Goal: Information Seeking & Learning: Learn about a topic

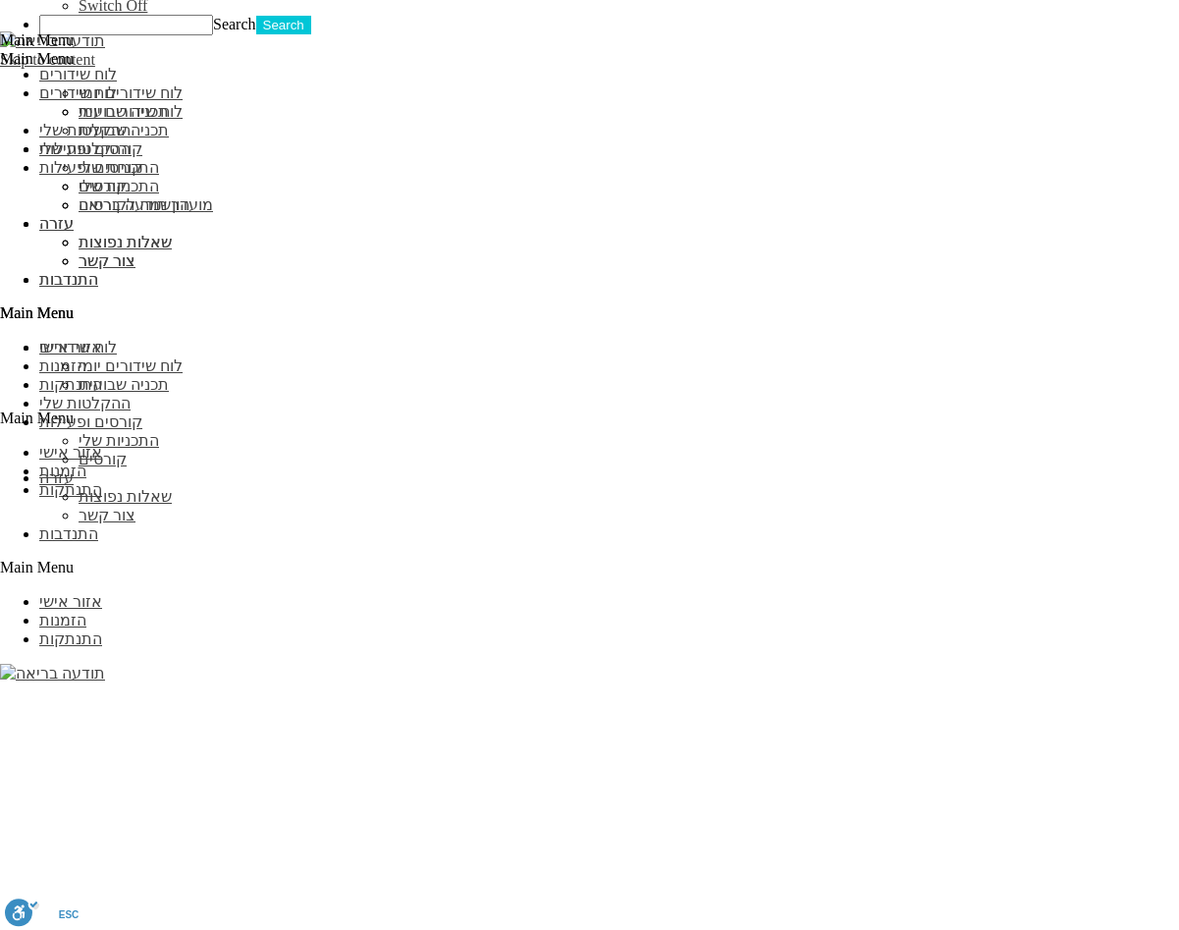
scroll to position [1897, 0]
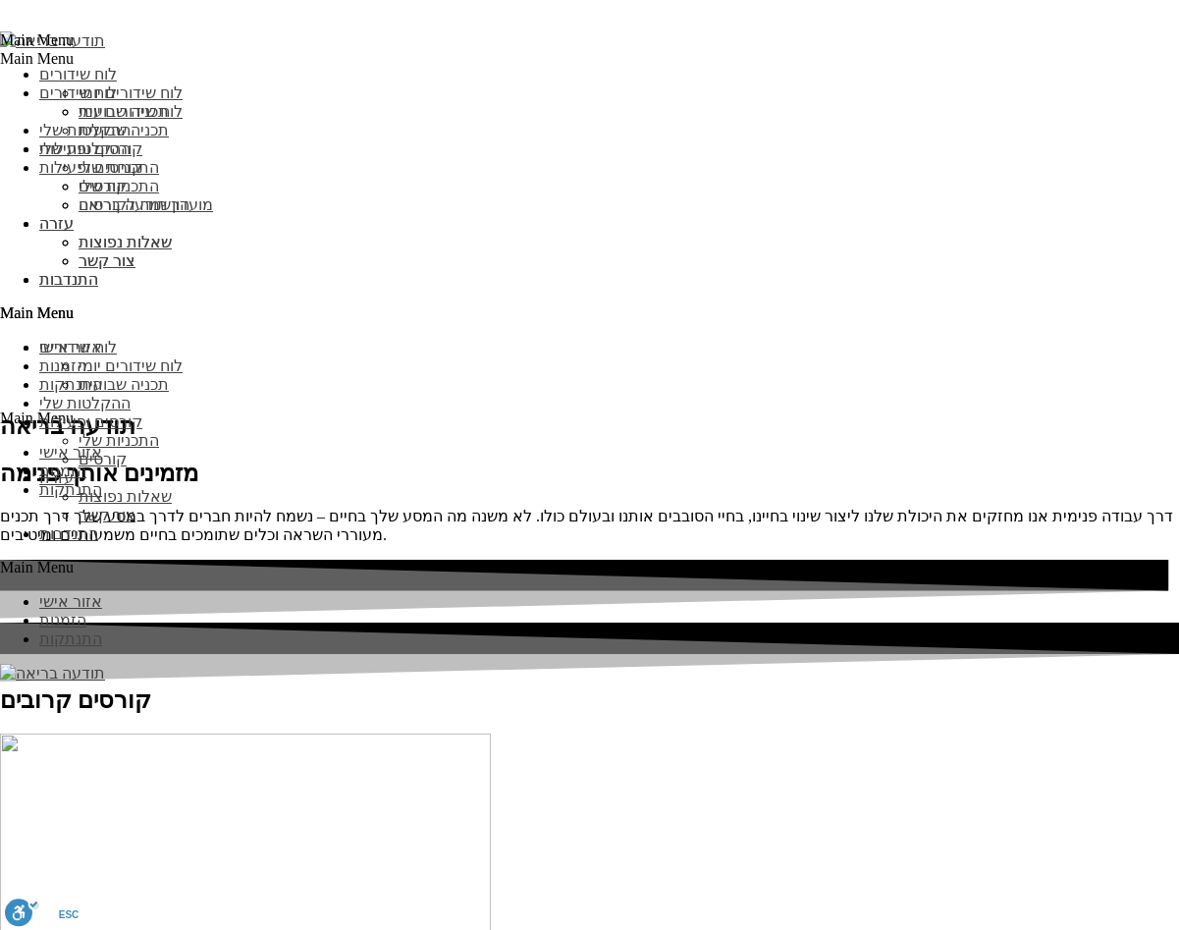
scroll to position [2740, 0]
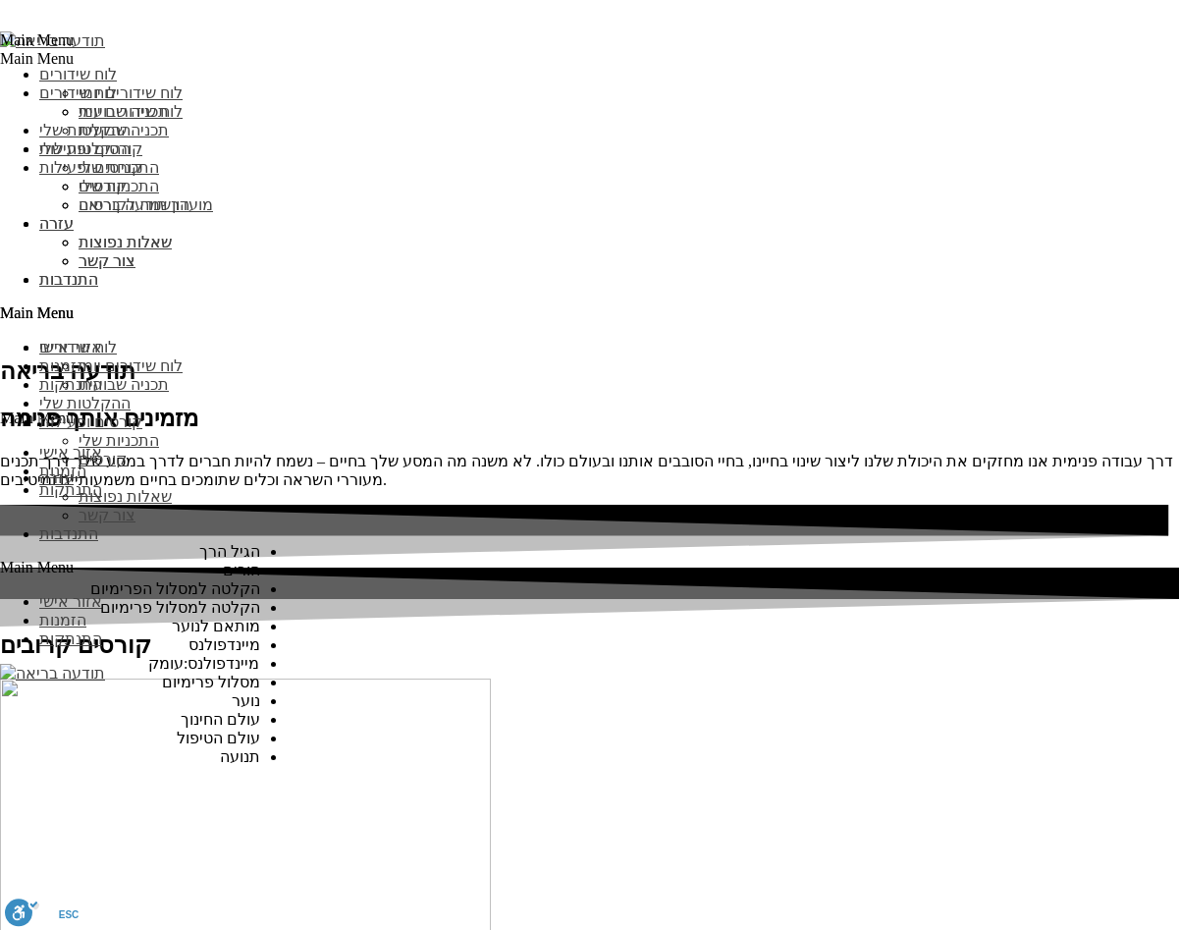
scroll to position [110, 0]
select select "***"
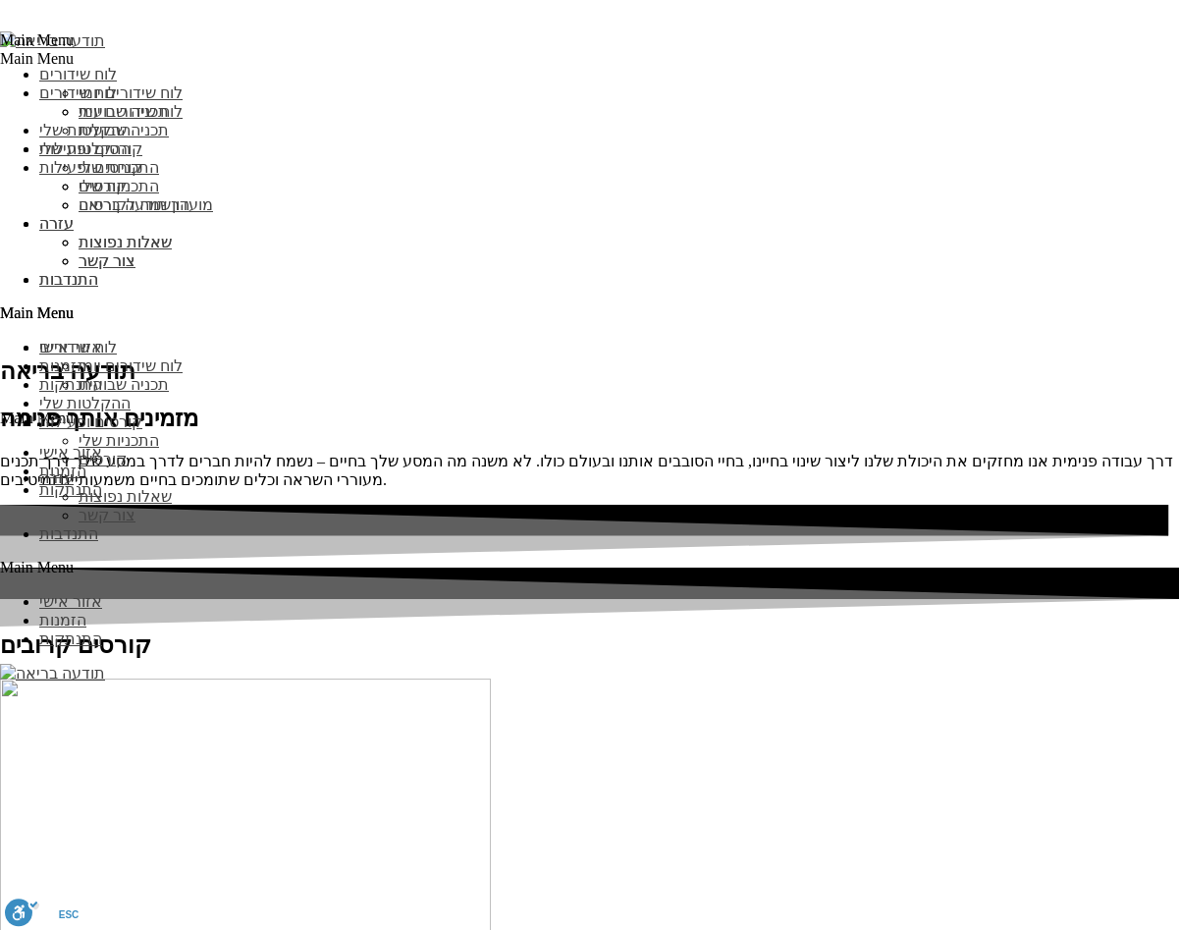
scroll to position [189, 0]
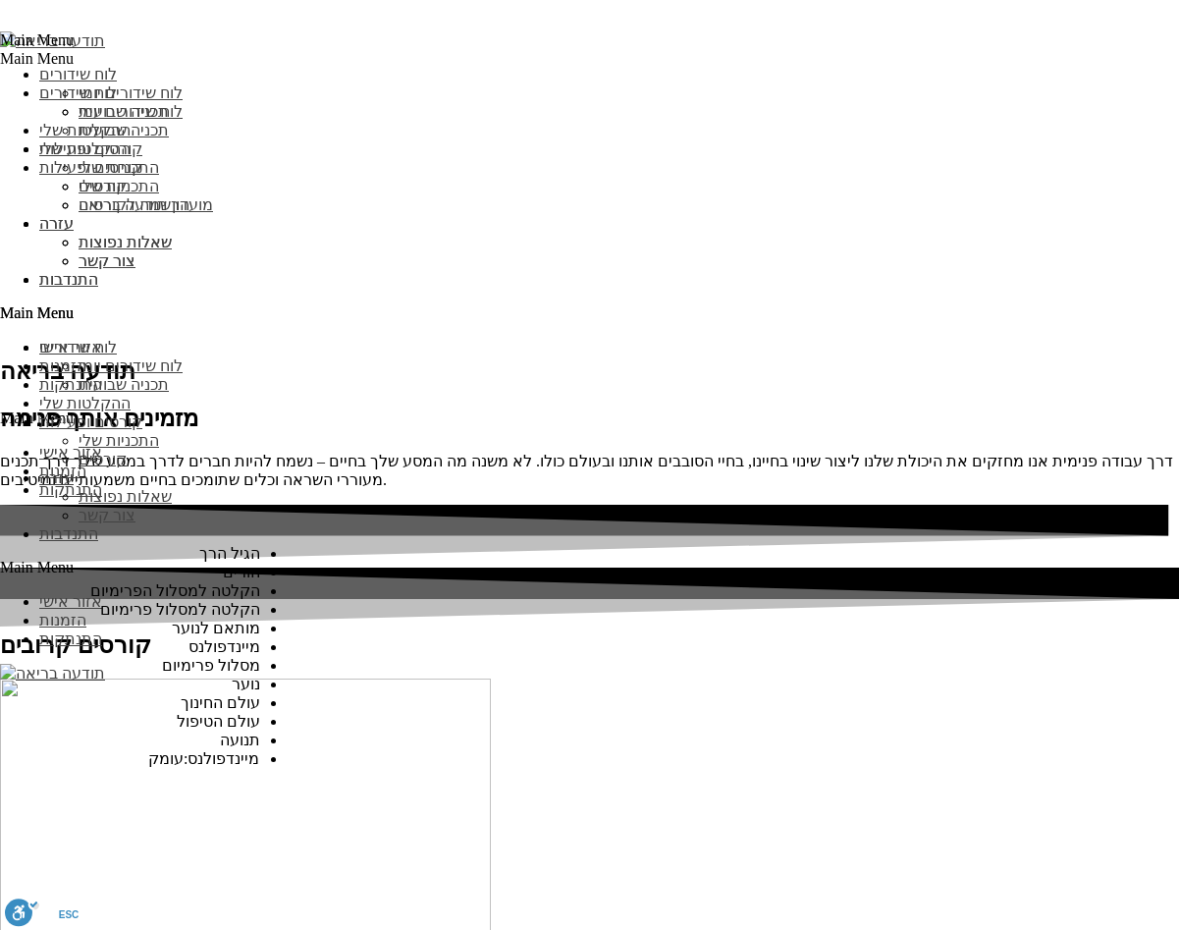
scroll to position [0, 0]
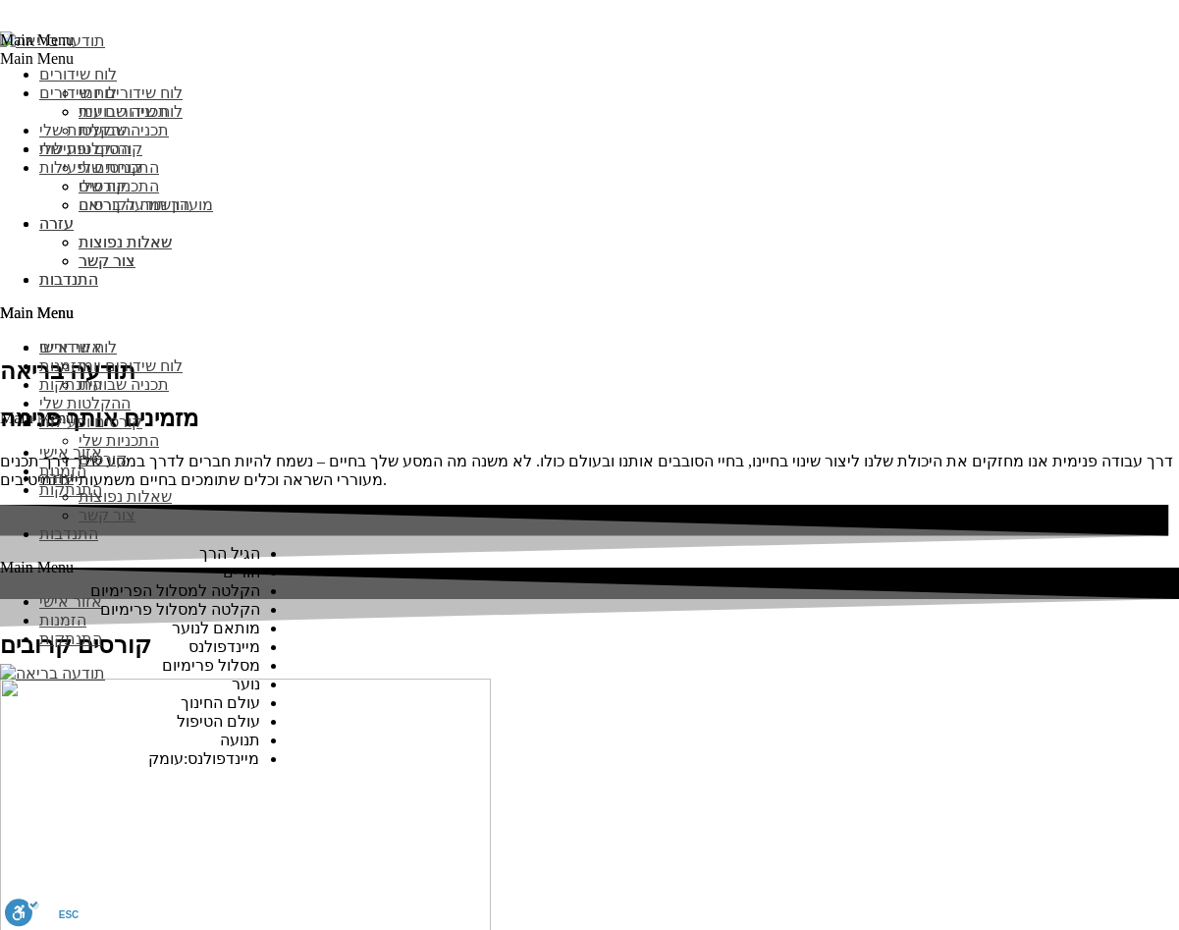
scroll to position [0, 0]
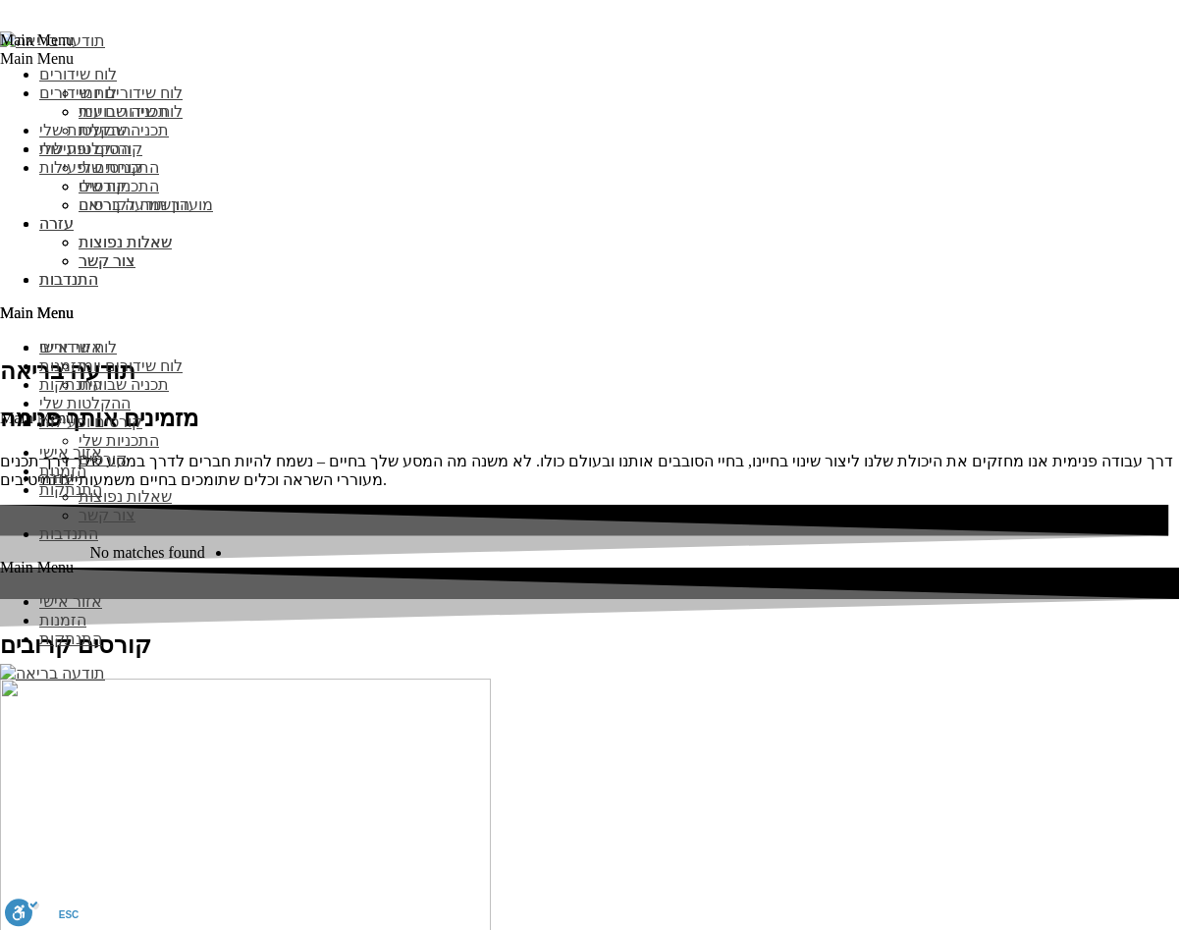
type input "n"
type input "מ"
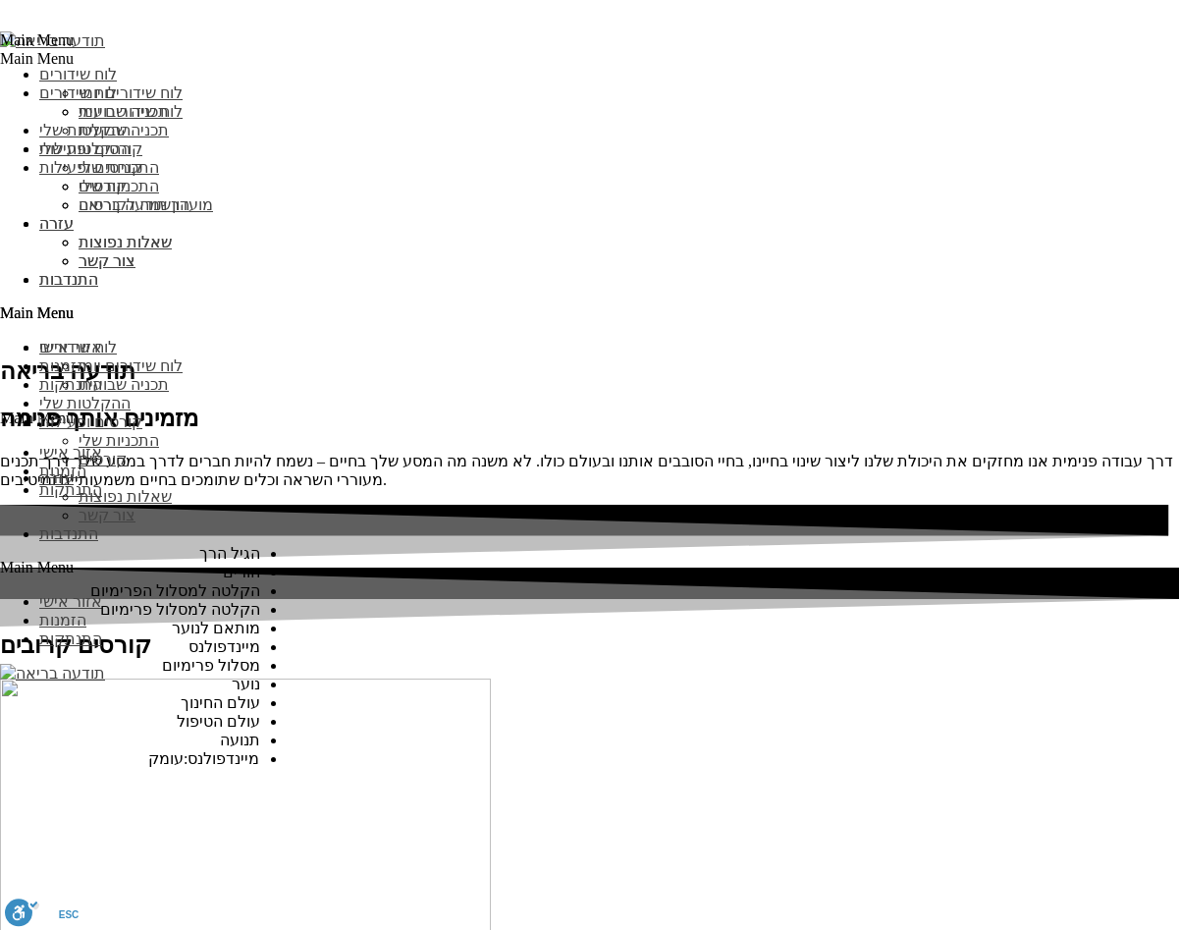
scroll to position [228, 0]
select select
type input "מיינדפולנס:עומק"
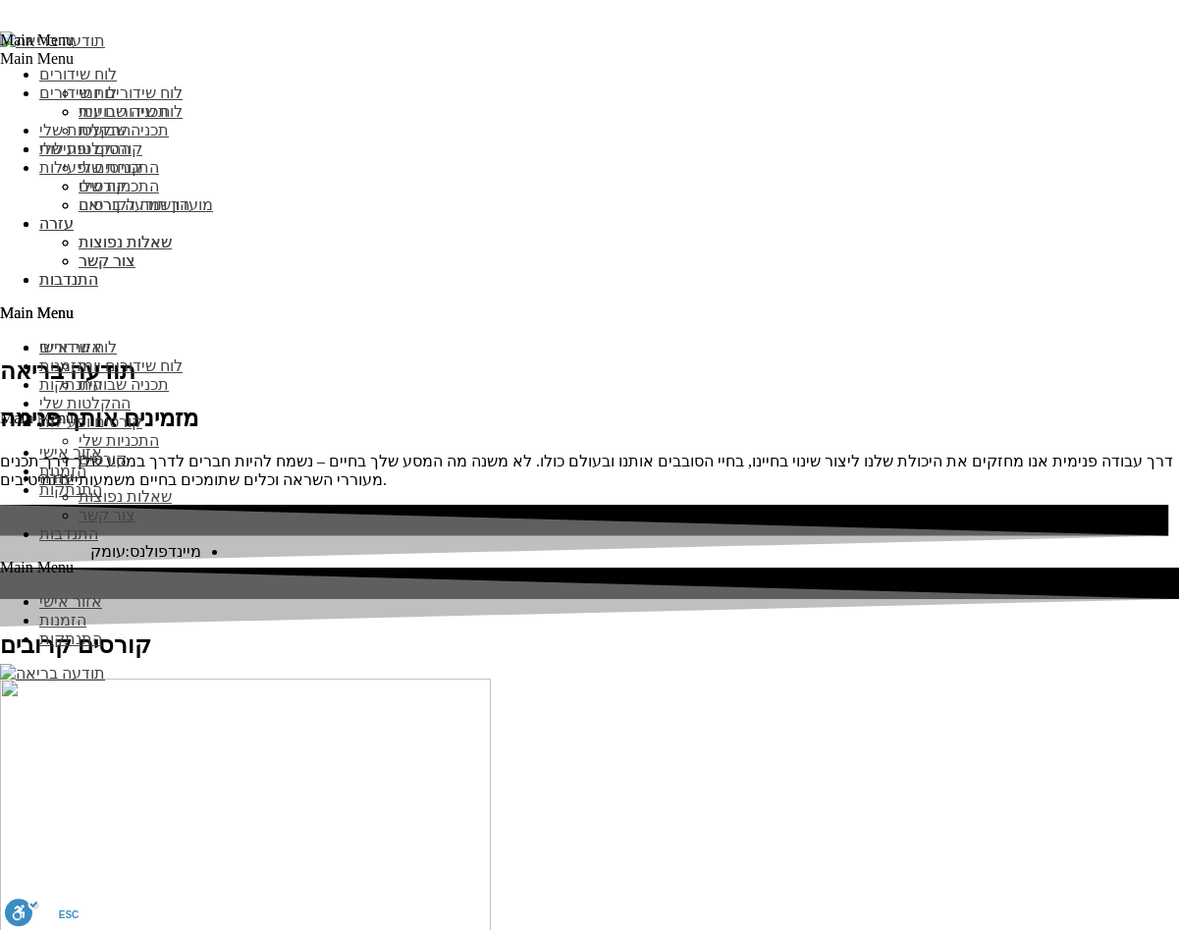
type input "מיינדפולנס:עו"
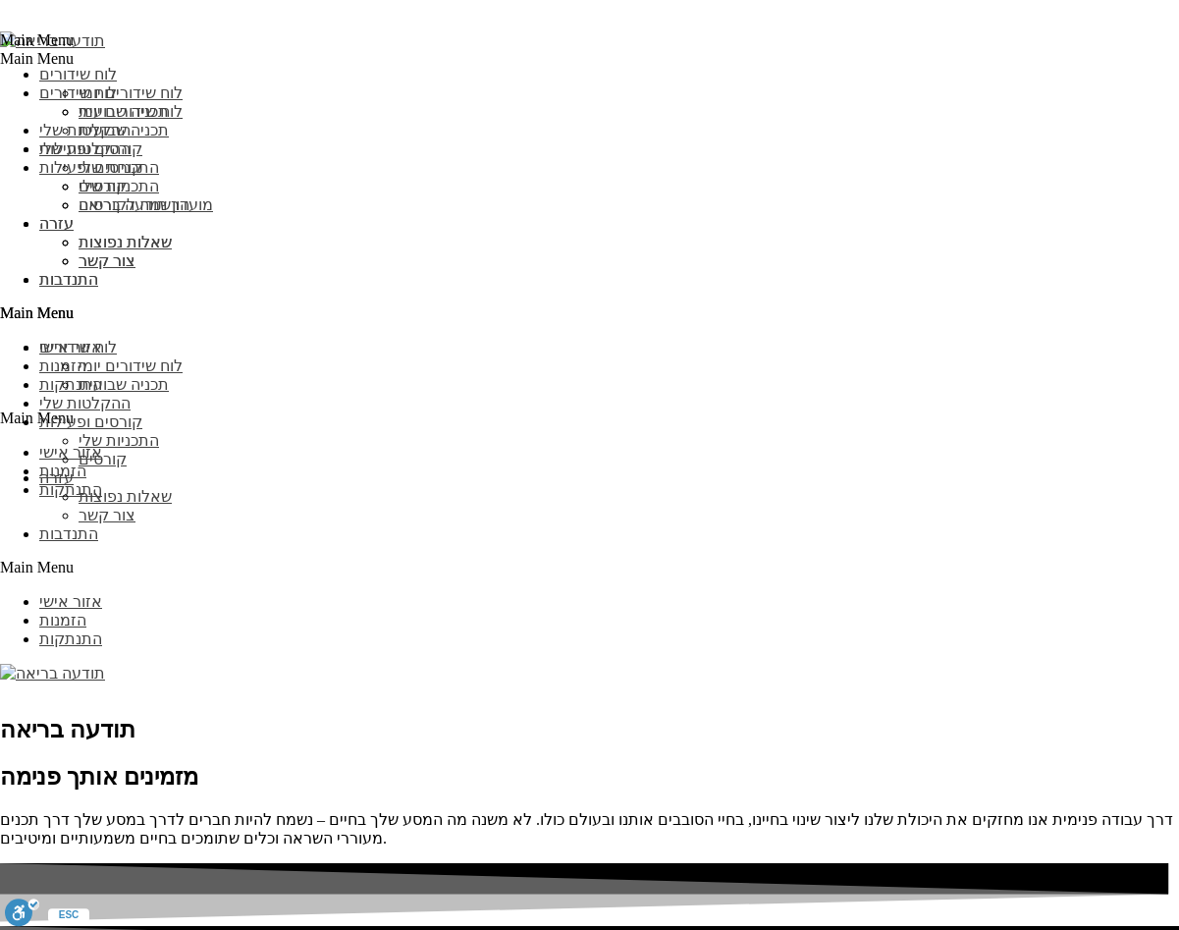
scroll to position [2461, 0]
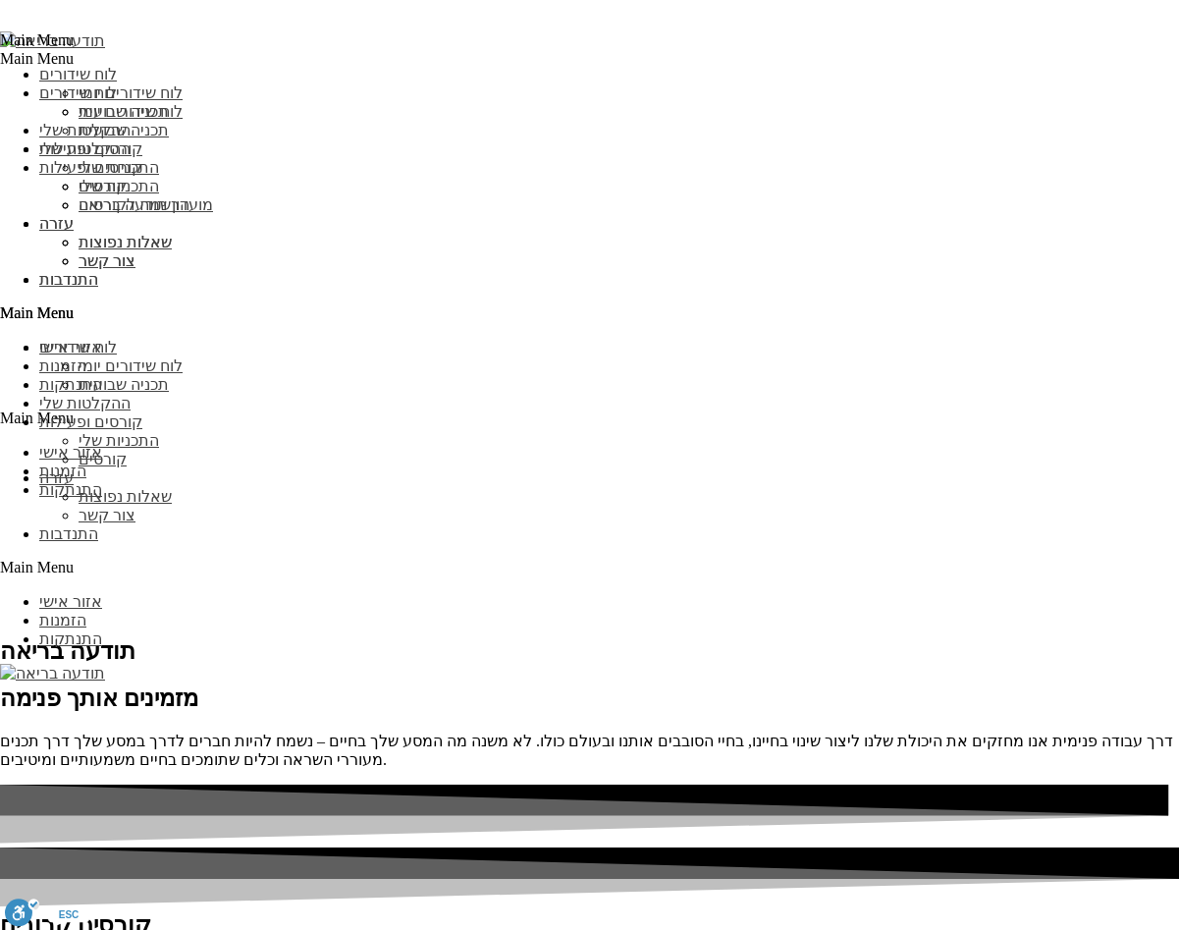
type input "מיי"
select select "***"
type input "עדכן"
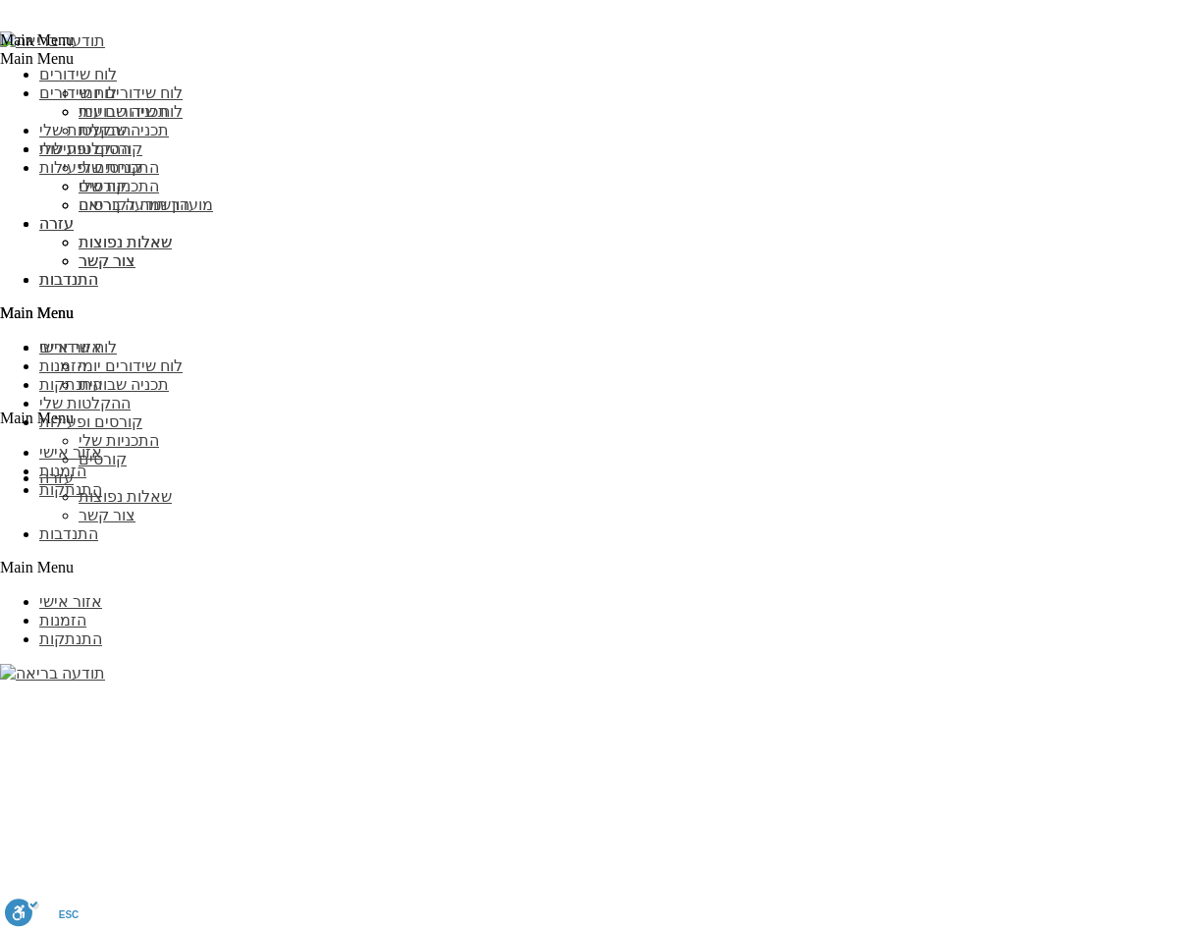
scroll to position [1733, 0]
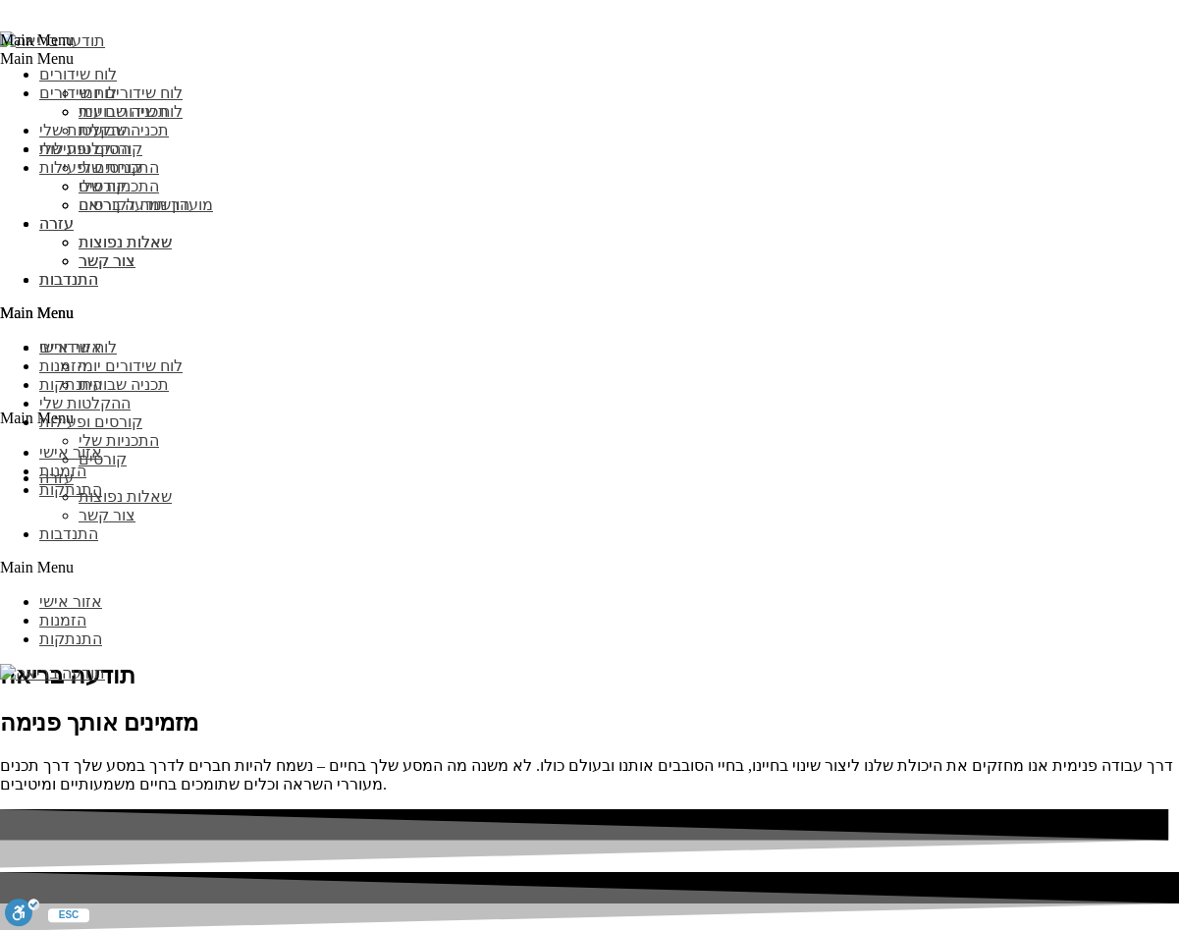
scroll to position [2552, 0]
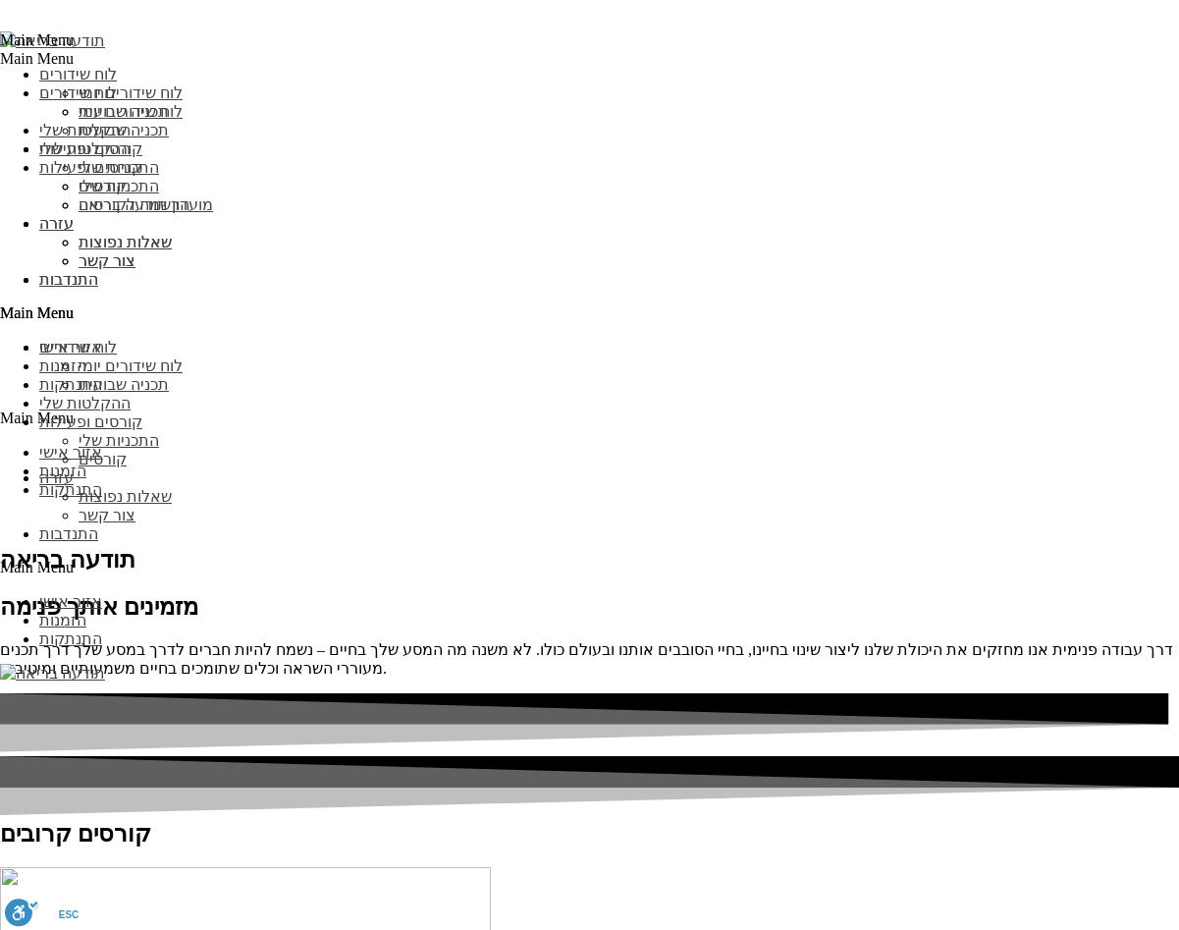
type input "מיי"
select select "***"
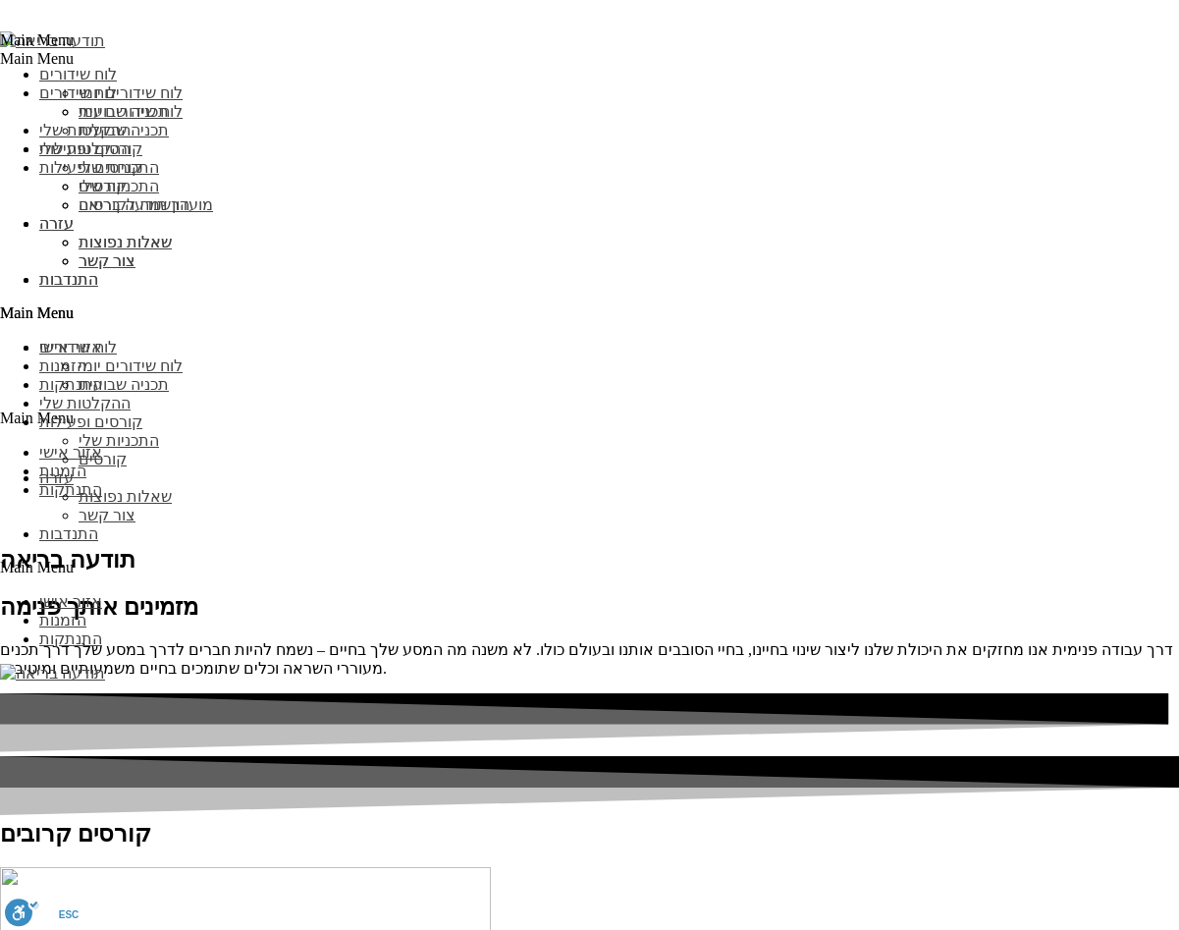
type input "עדכן"
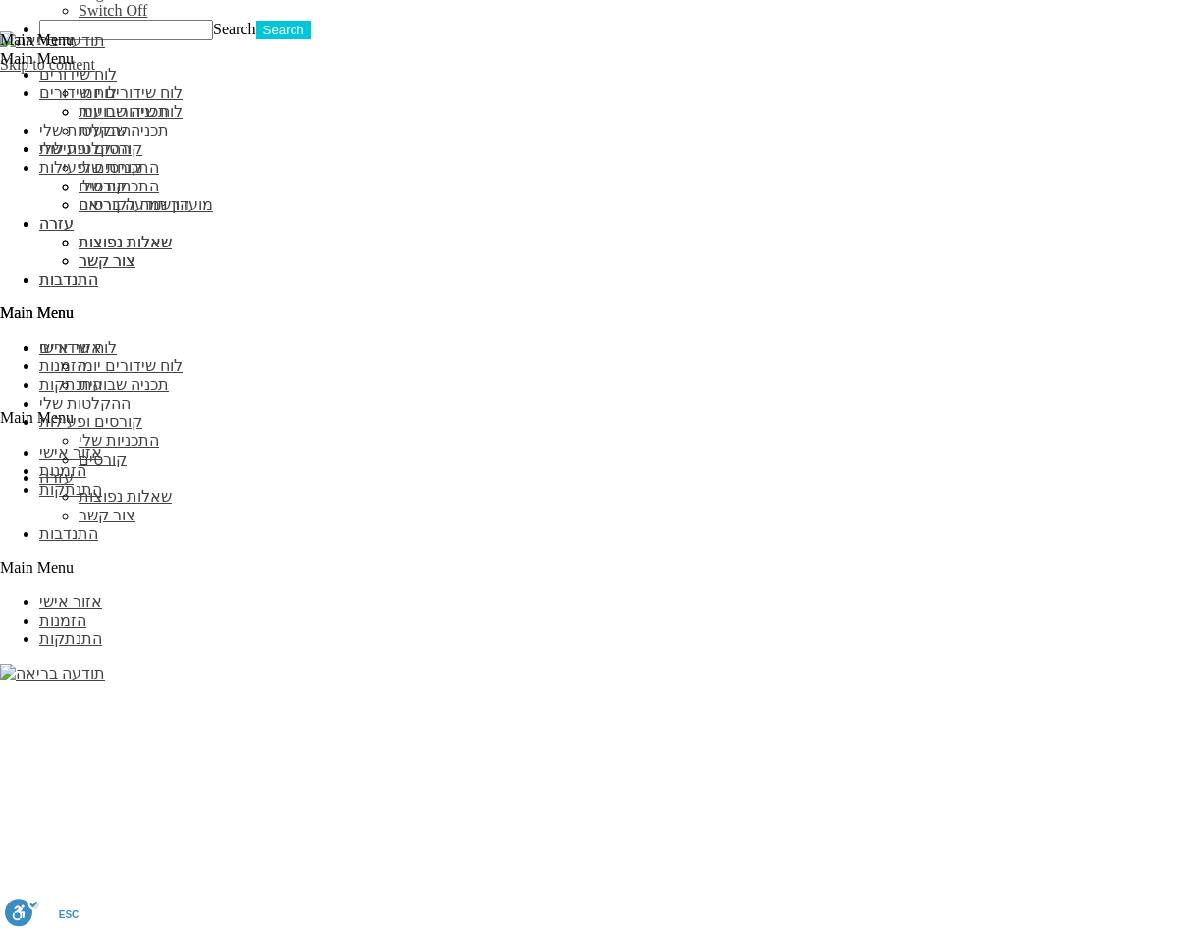
scroll to position [1806, 0]
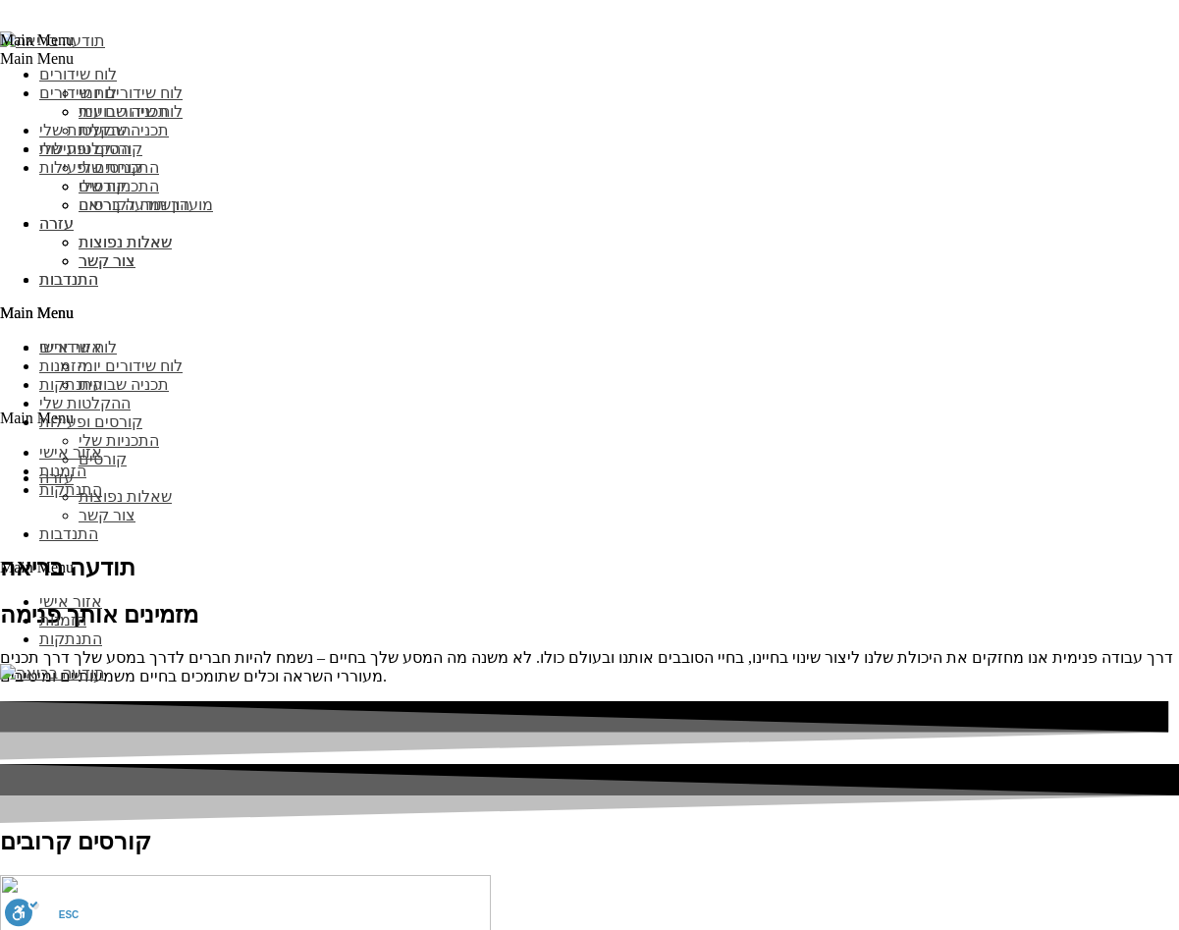
scroll to position [2624, 0]
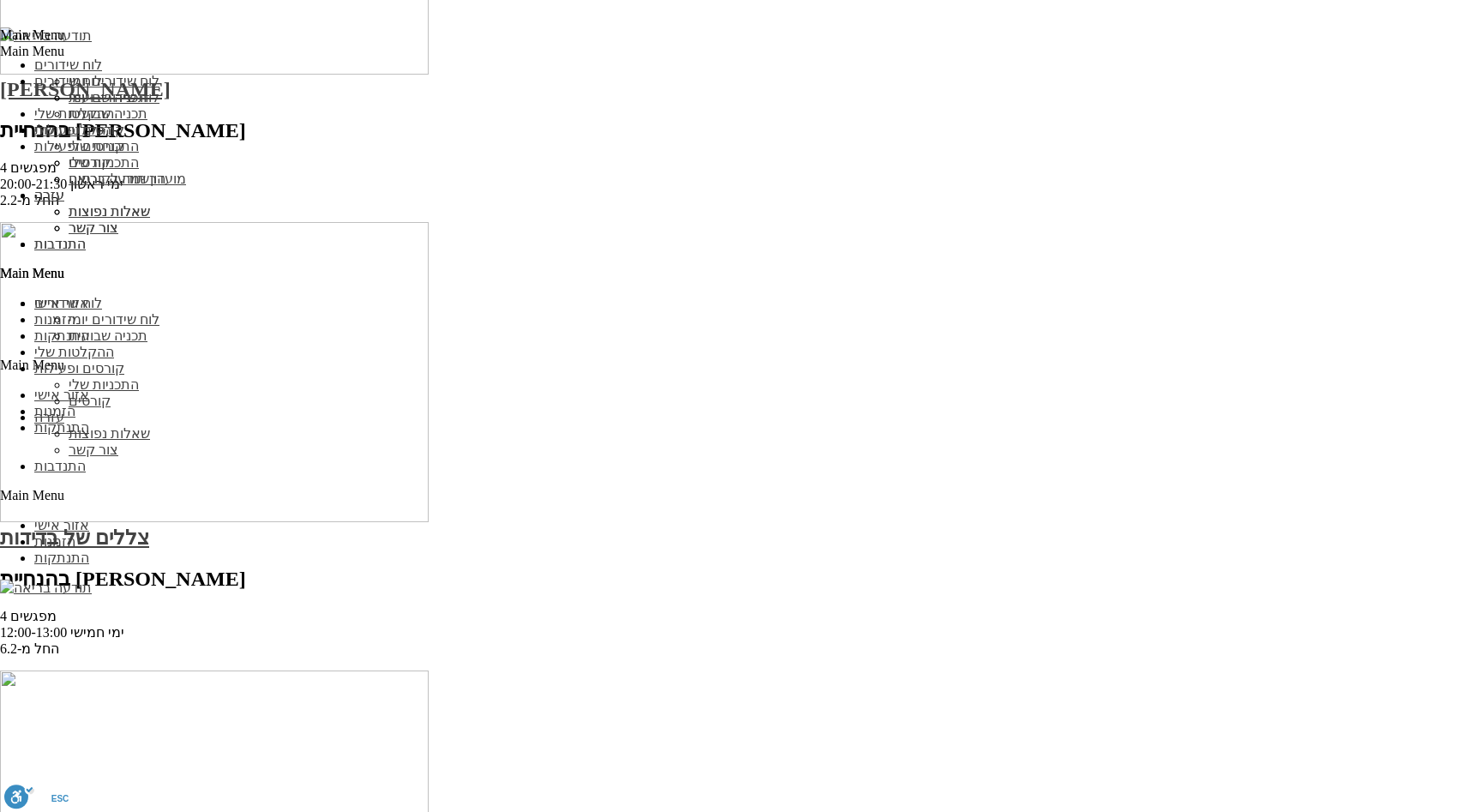
scroll to position [2291, 0]
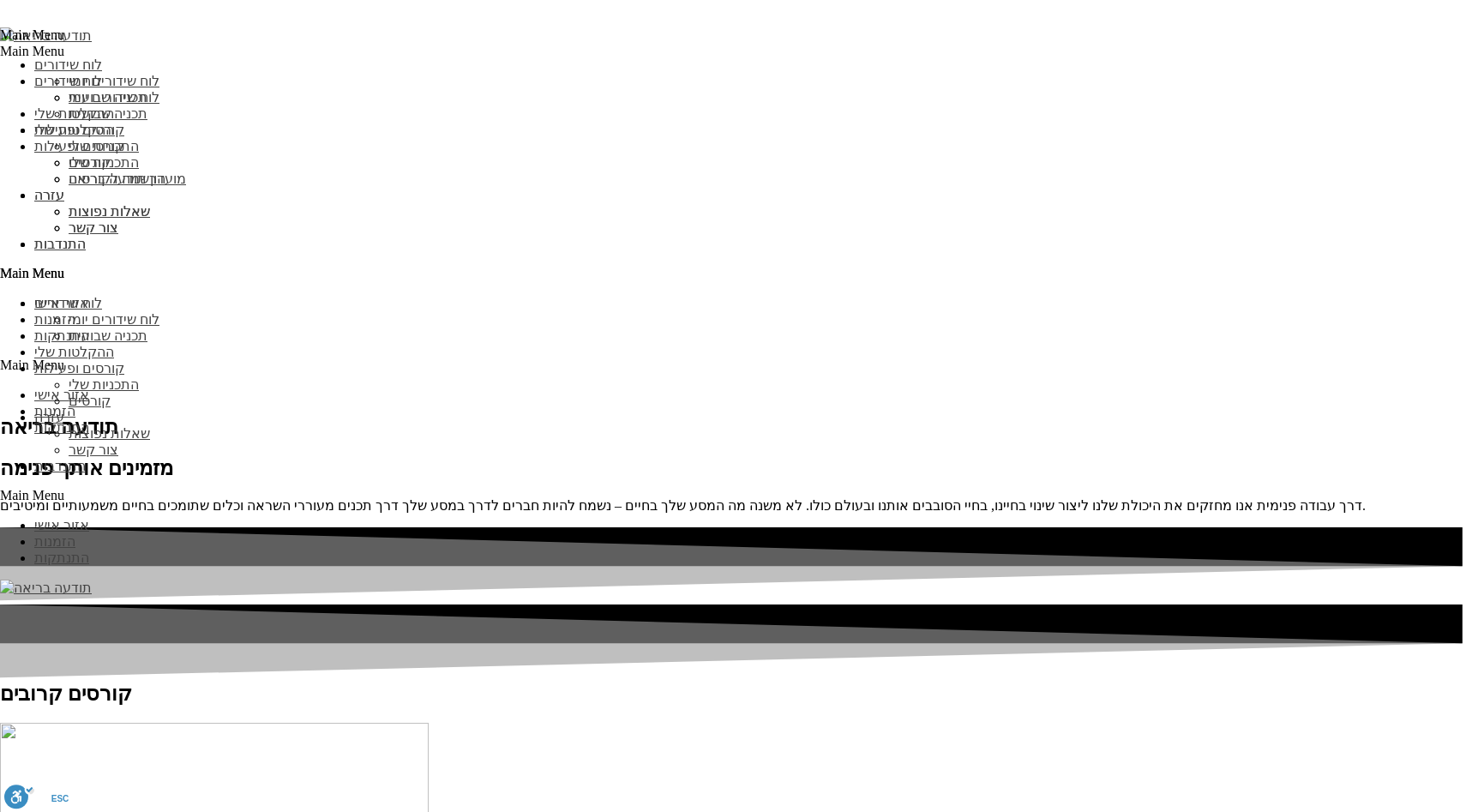
scroll to position [2291, 0]
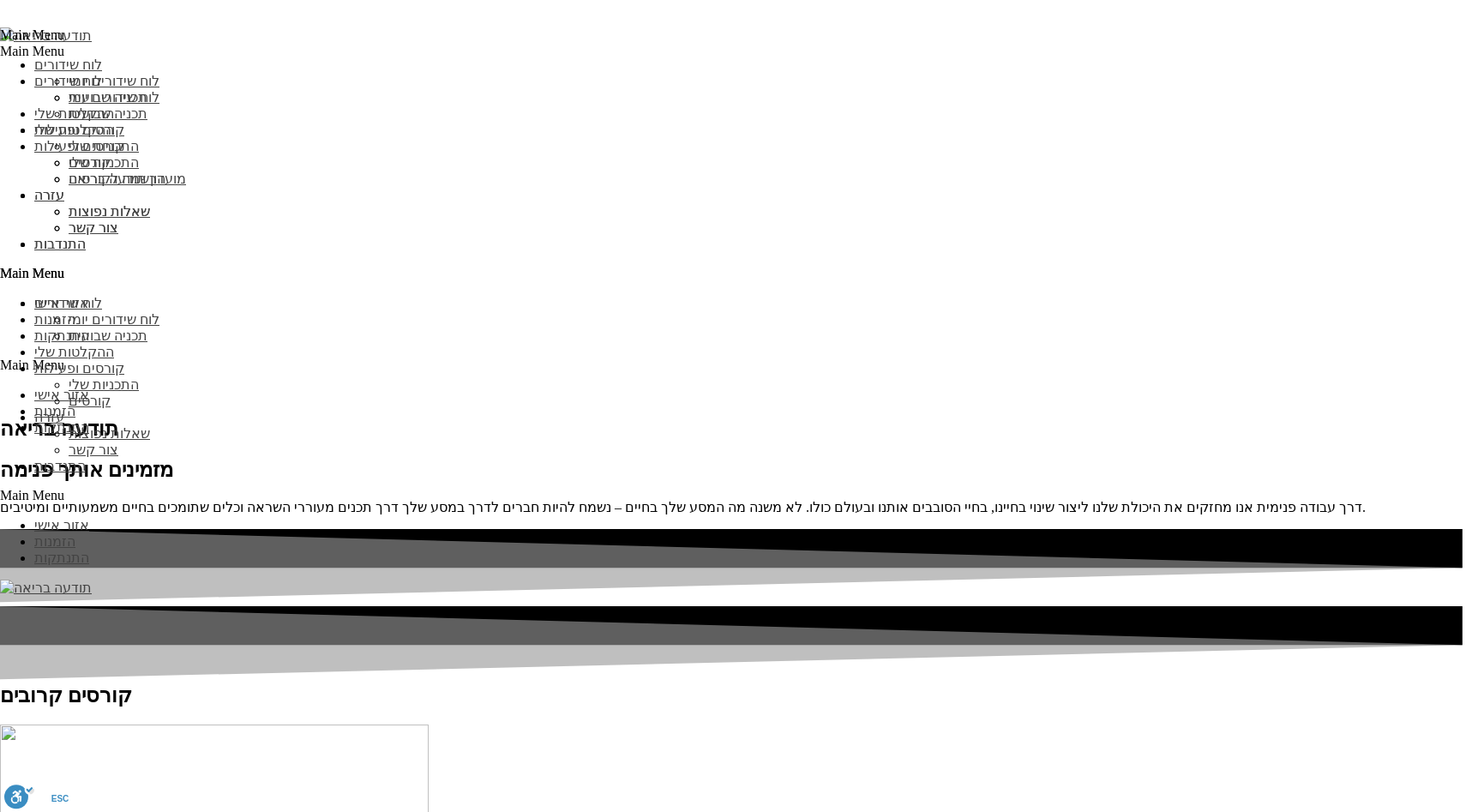
scroll to position [3698, 0]
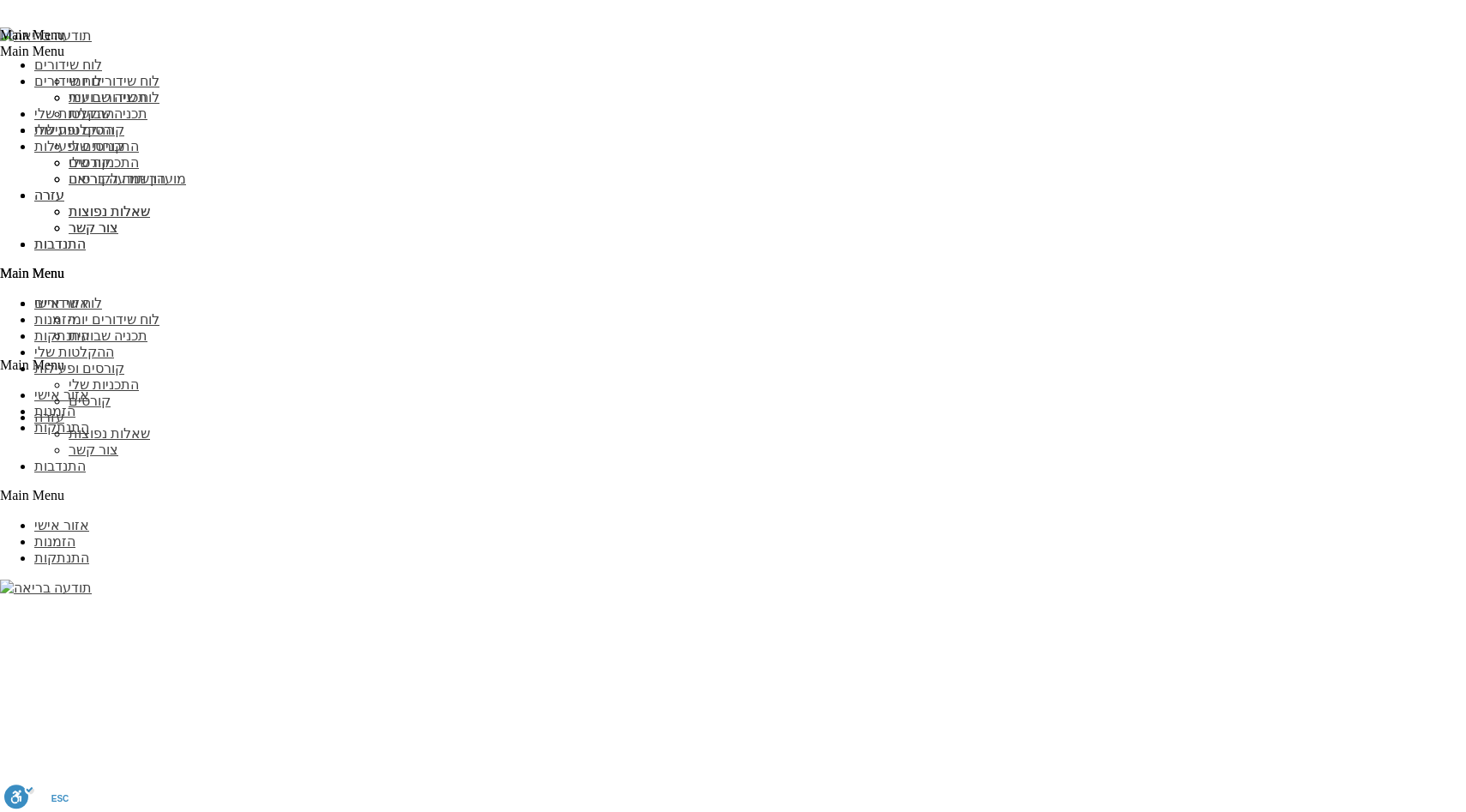
scroll to position [1754, 0]
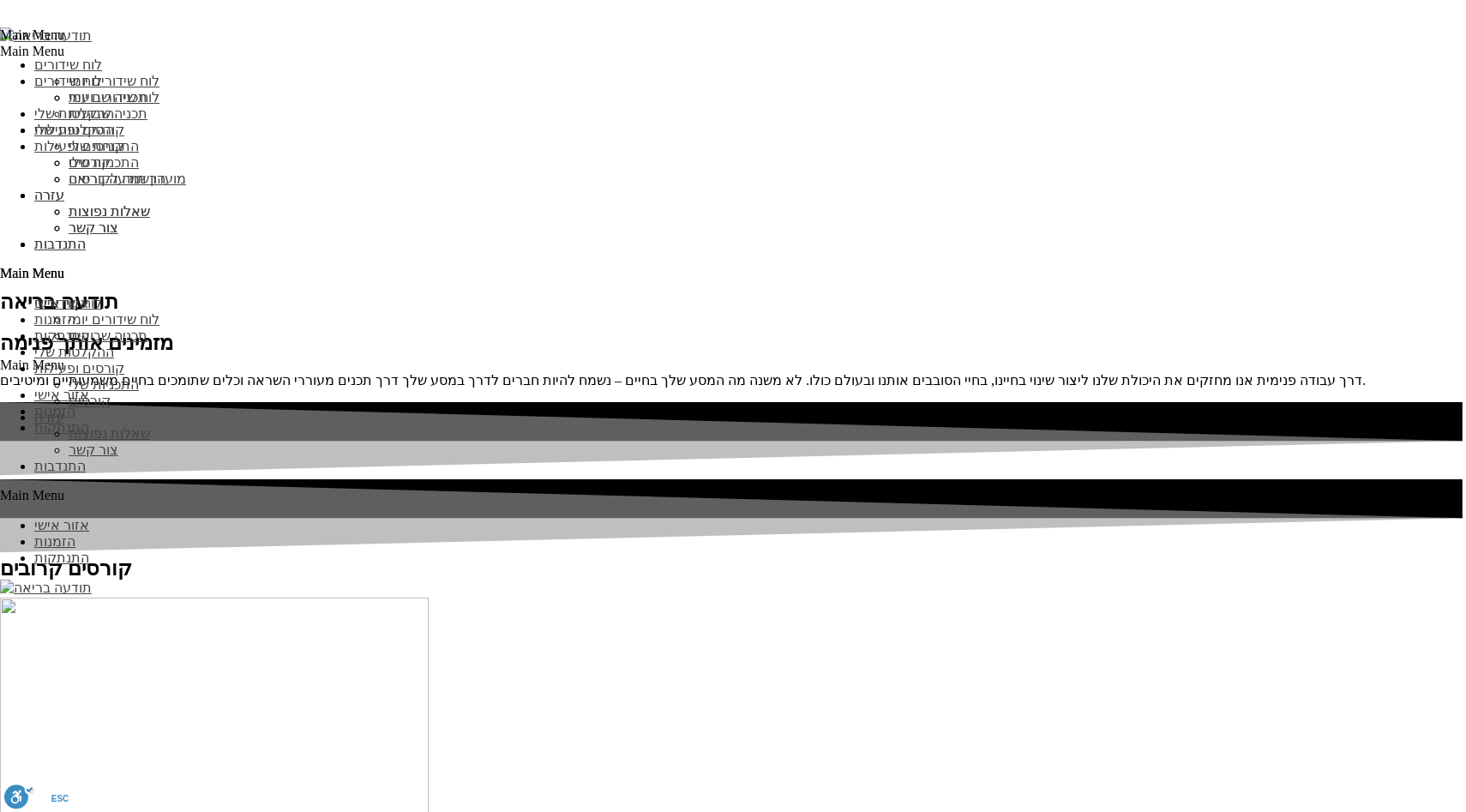
scroll to position [2250, 0]
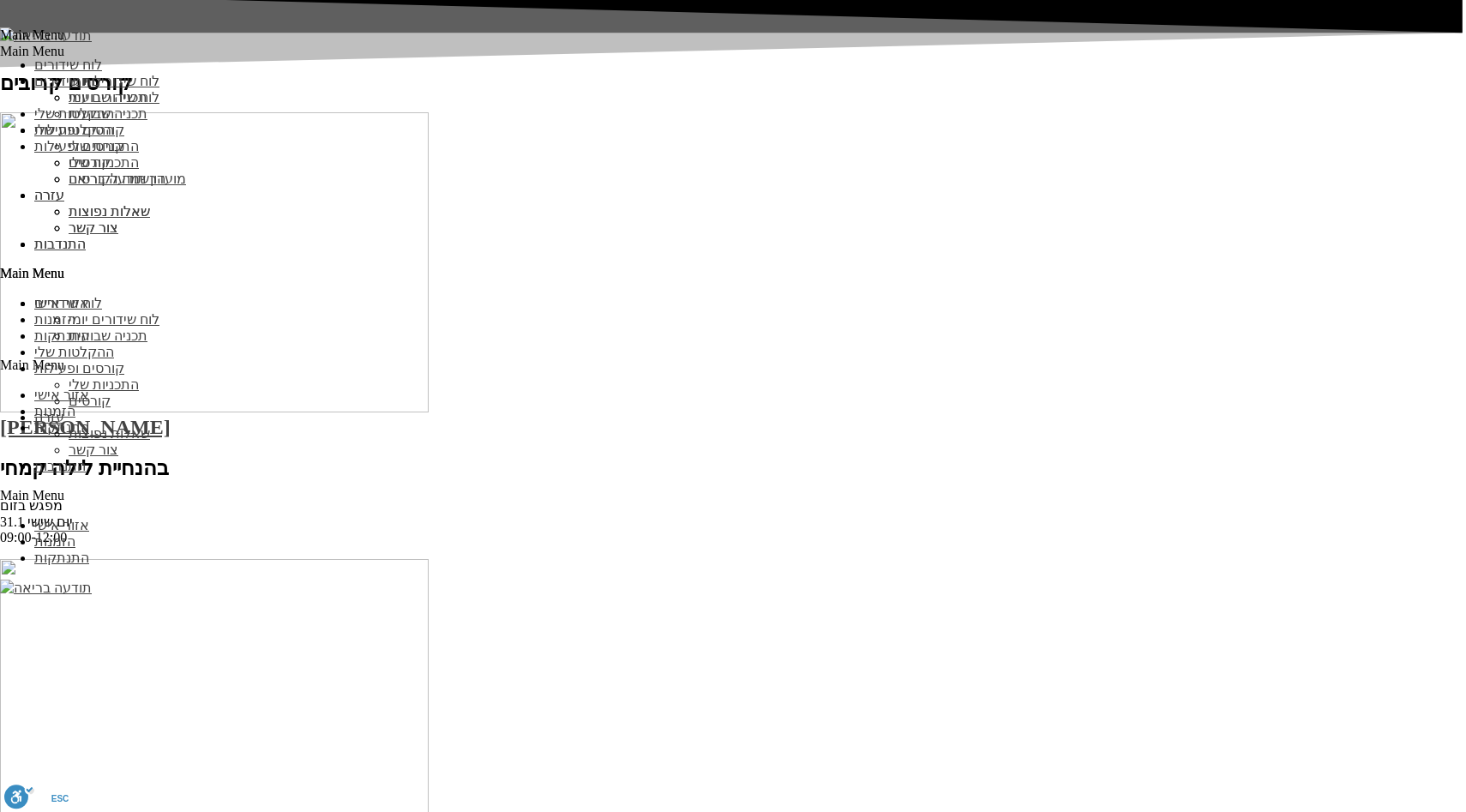
scroll to position [2376, 0]
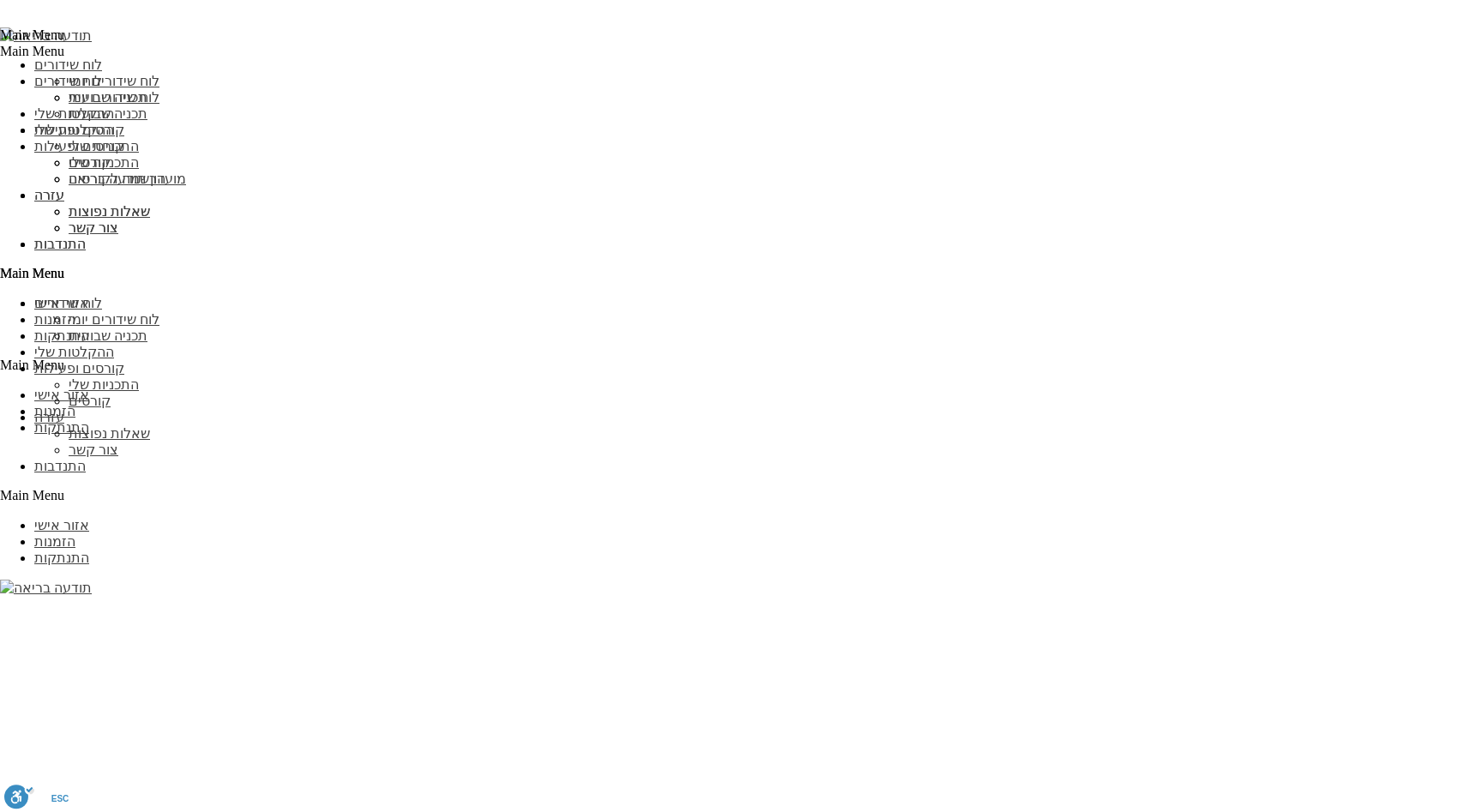
scroll to position [1777, 0]
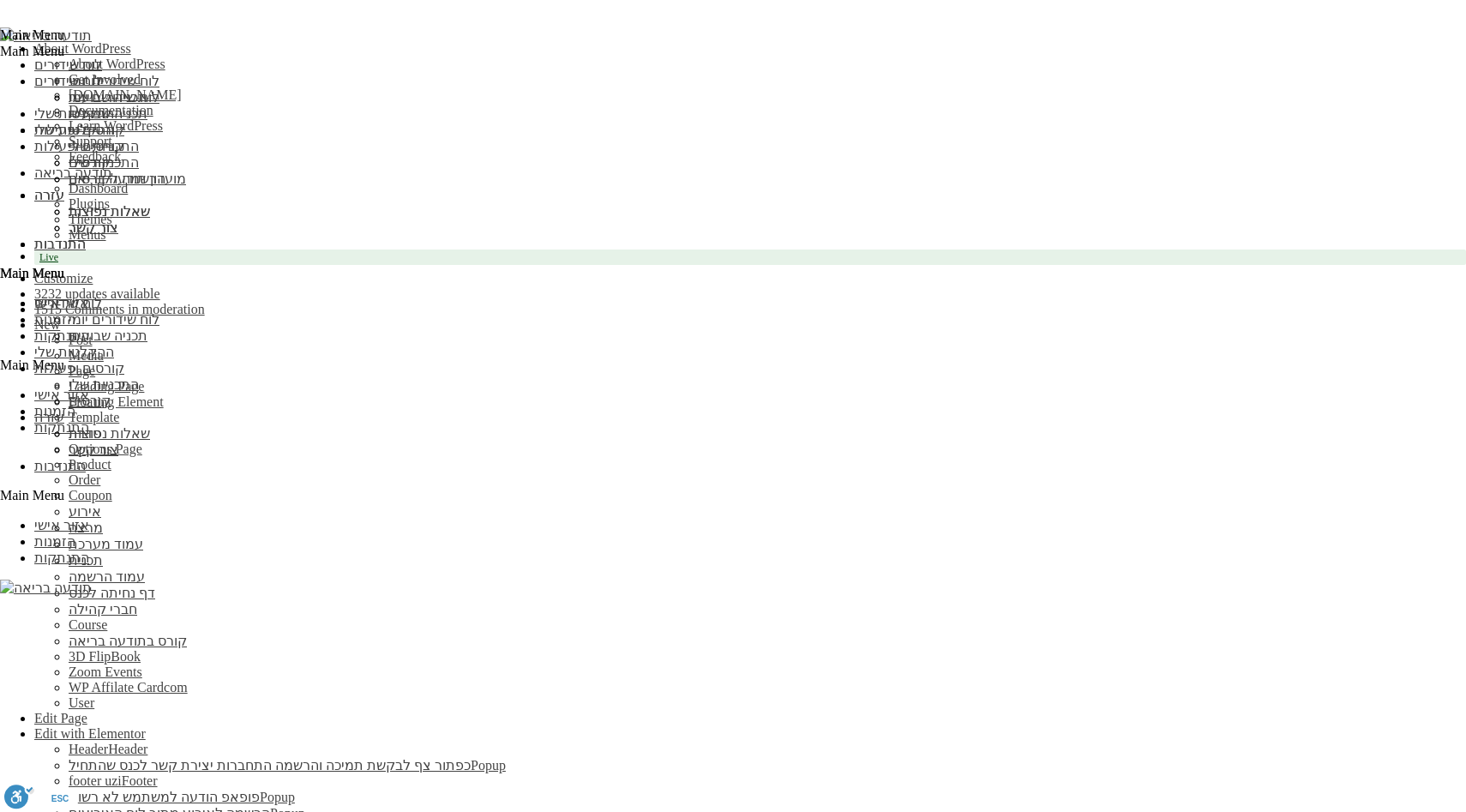
drag, startPoint x: 995, startPoint y: 245, endPoint x: 602, endPoint y: 262, distance: 393.4
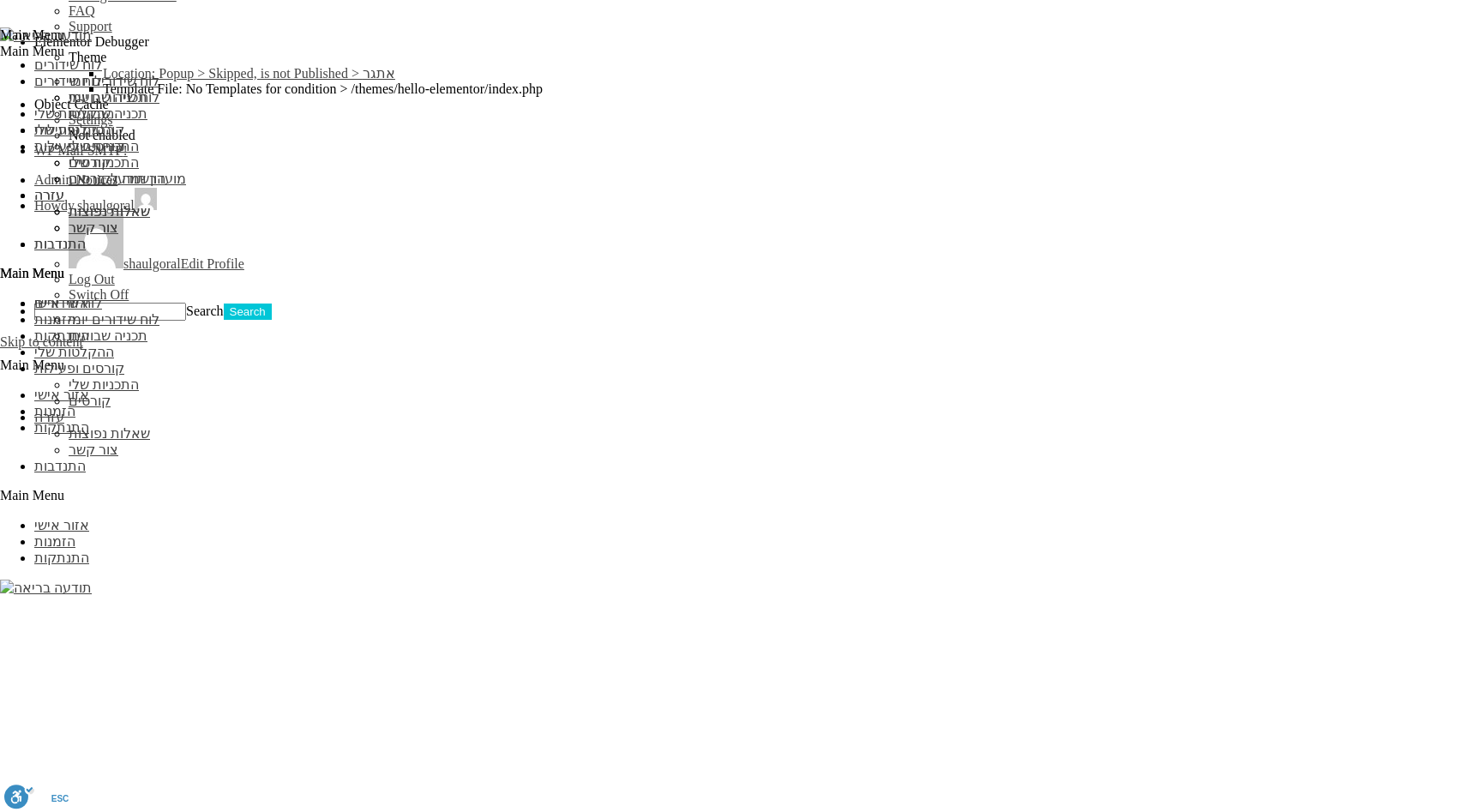
scroll to position [1674, 0]
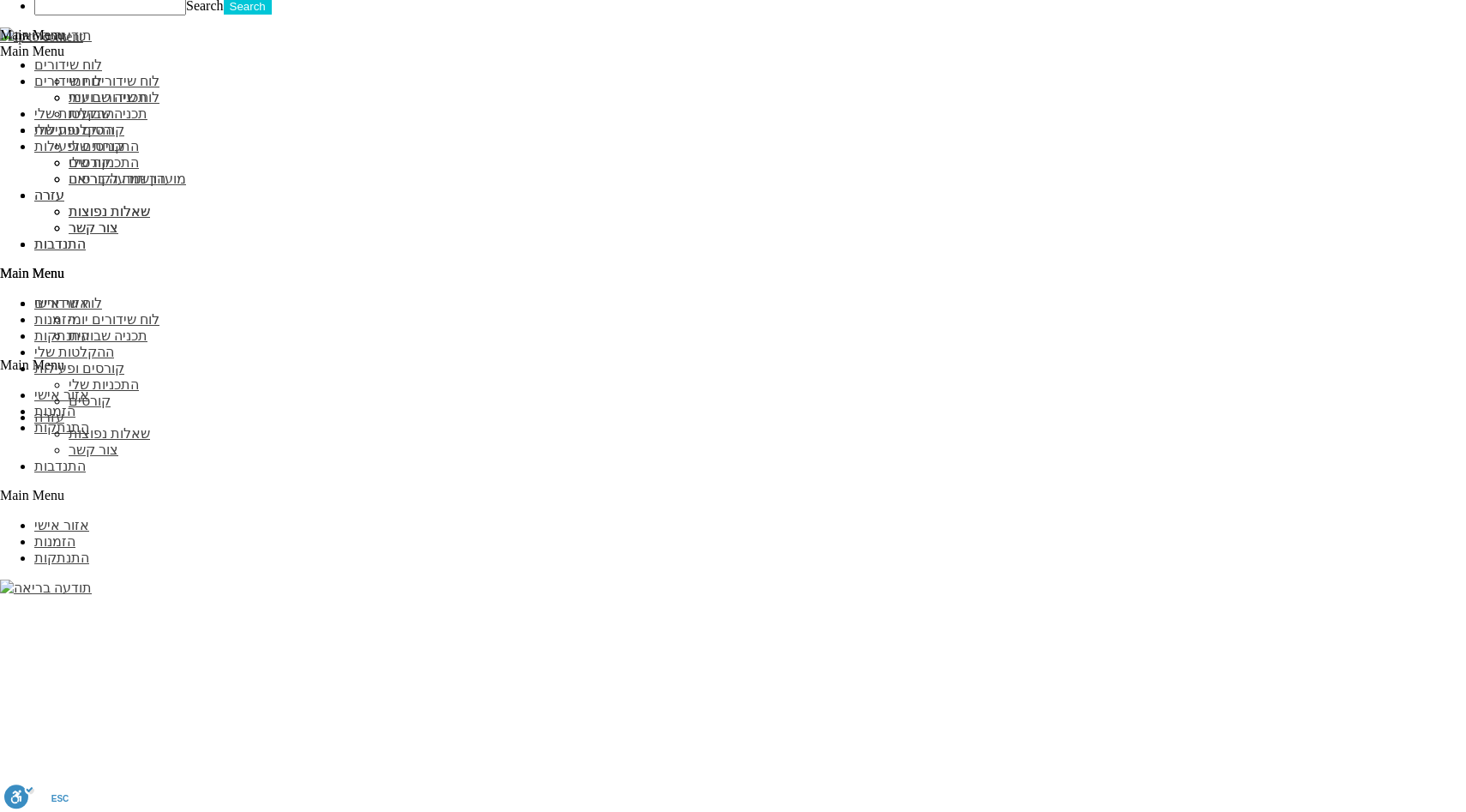
scroll to position [1674, 0]
